Goal: Transaction & Acquisition: Obtain resource

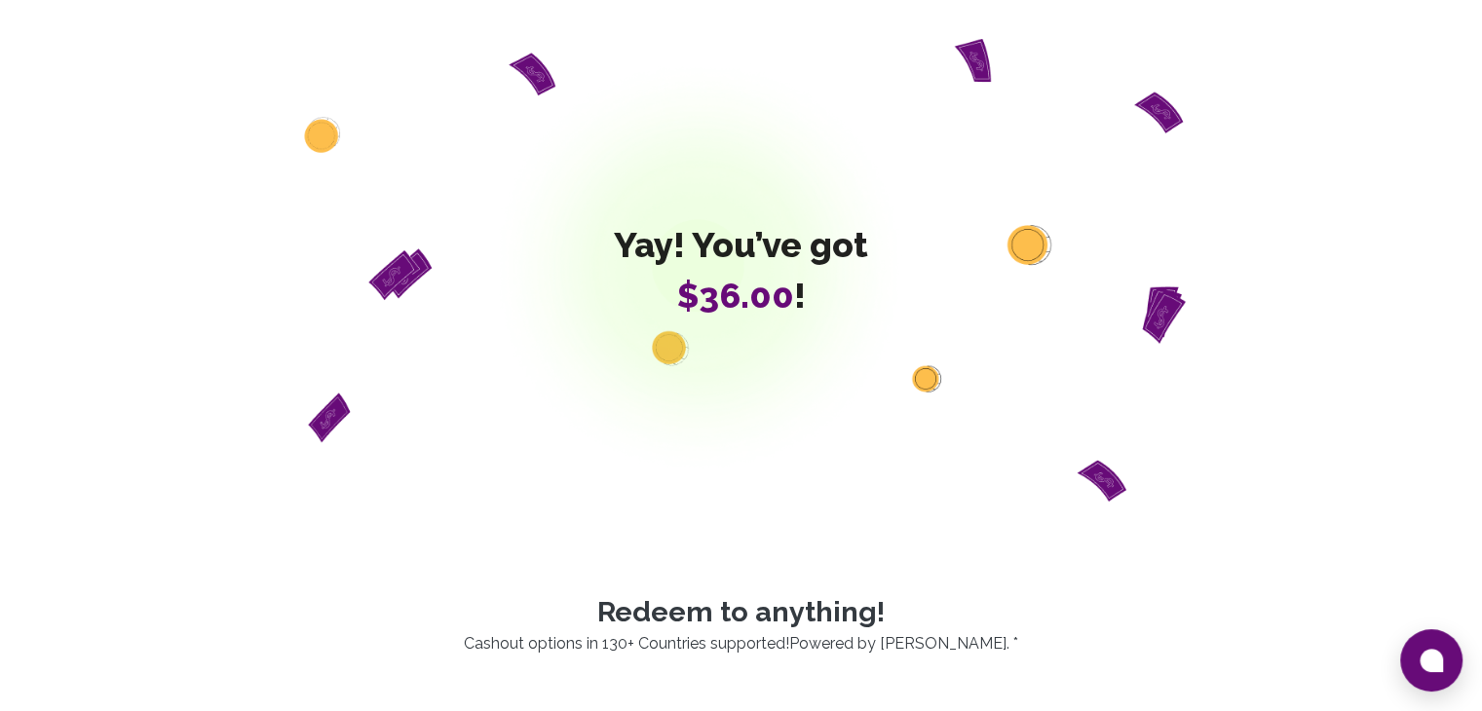
click at [744, 284] on span "$36.00" at bounding box center [735, 295] width 117 height 41
click at [1001, 266] on div "Yay! You’ve got $36.00 !" at bounding box center [741, 270] width 1122 height 463
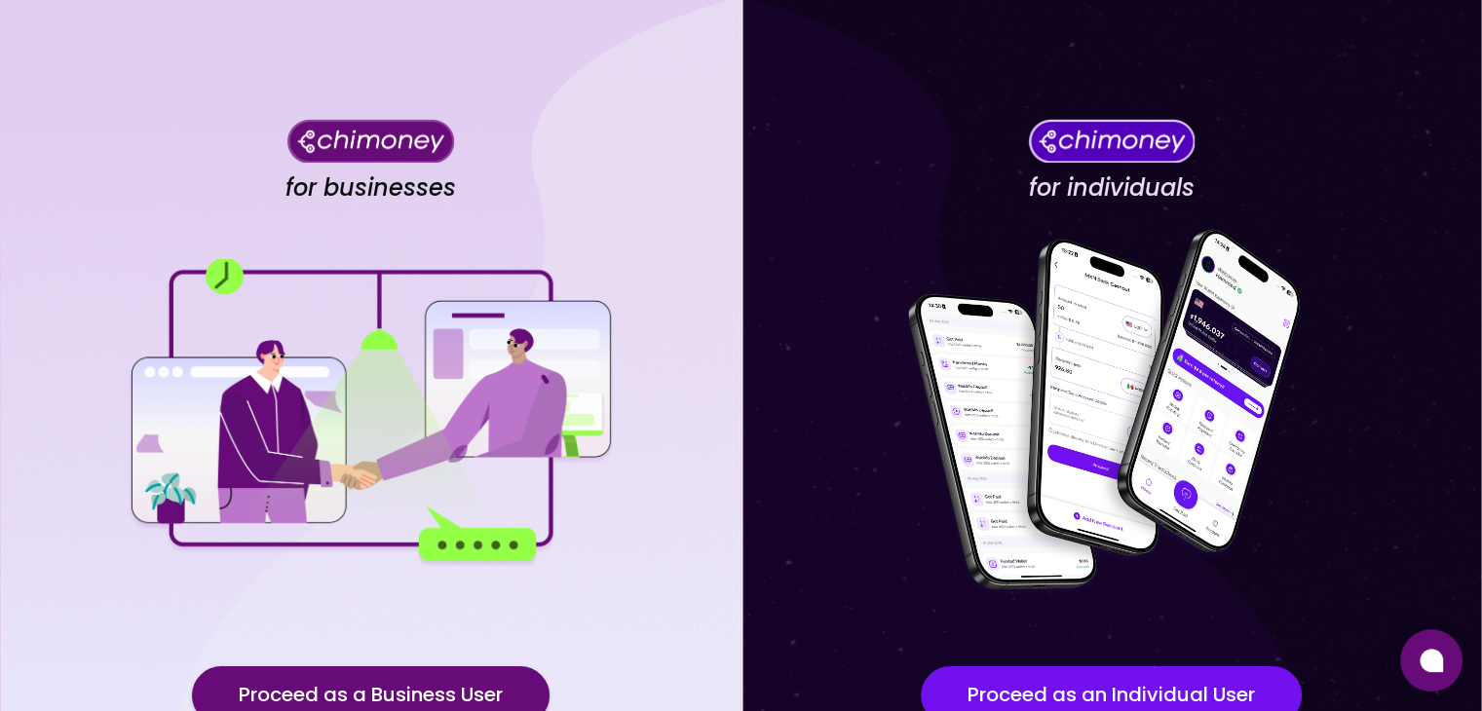
scroll to position [2, 0]
